Goal: Entertainment & Leisure: Consume media (video, audio)

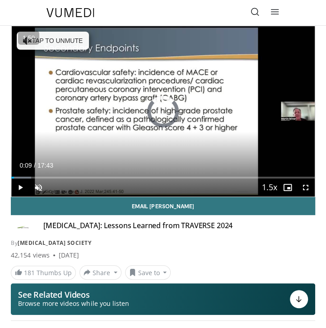
drag, startPoint x: 14, startPoint y: 176, endPoint x: 9, endPoint y: 176, distance: 5.0
